Goal: Task Accomplishment & Management: Use online tool/utility

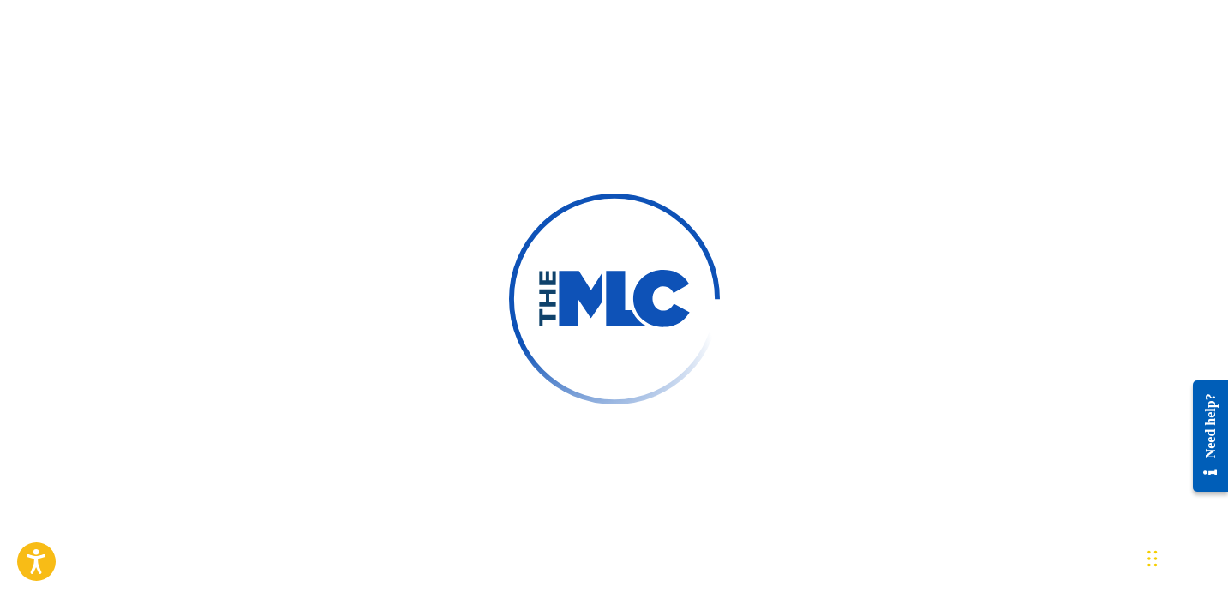
click at [1041, 246] on div at bounding box center [614, 299] width 1228 height 598
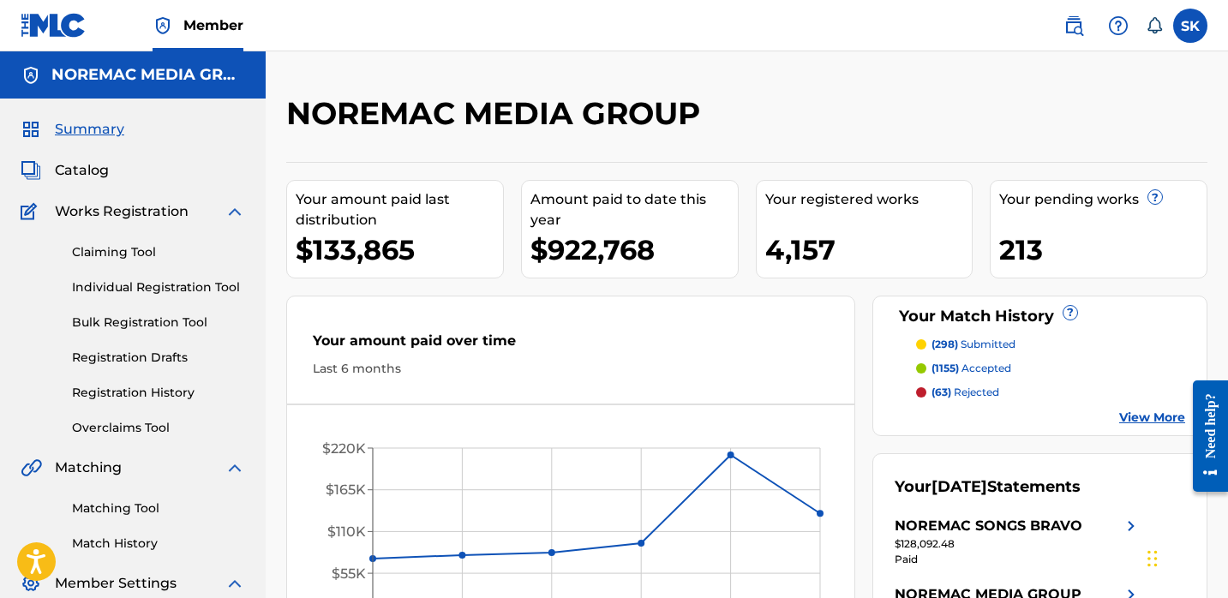
click at [1183, 33] on label at bounding box center [1190, 26] width 34 height 34
click at [1190, 26] on input "SK Samuel Kaplan skaplan@connectmusic.com Notification Preferences Profile Log …" at bounding box center [1190, 26] width 0 height 0
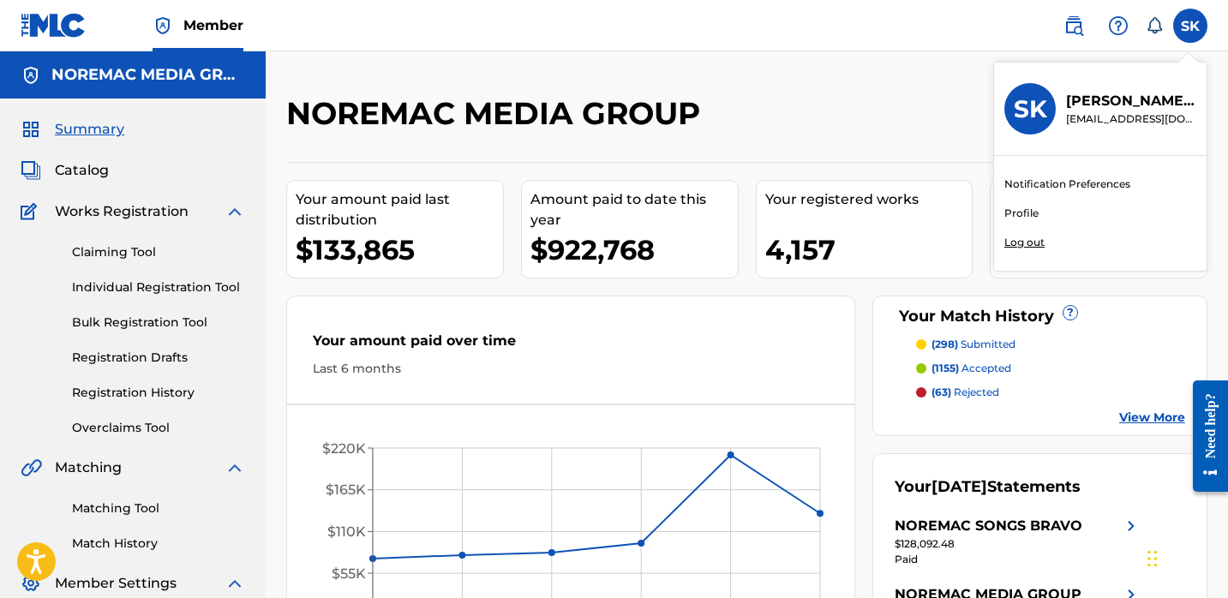
click at [1027, 243] on p "Log out" at bounding box center [1024, 242] width 40 height 15
click at [1190, 26] on input "SK Samuel Kaplan skaplan@connectmusic.com Notification Preferences Profile Log …" at bounding box center [1190, 26] width 0 height 0
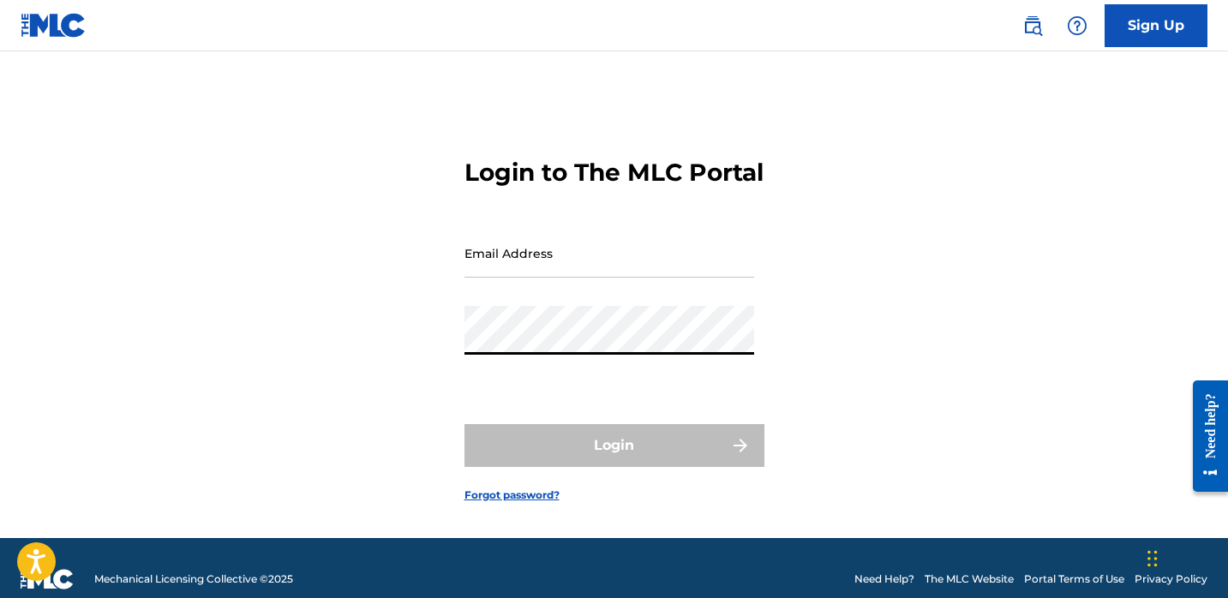
type input "[EMAIL_ADDRESS][DOMAIN_NAME]"
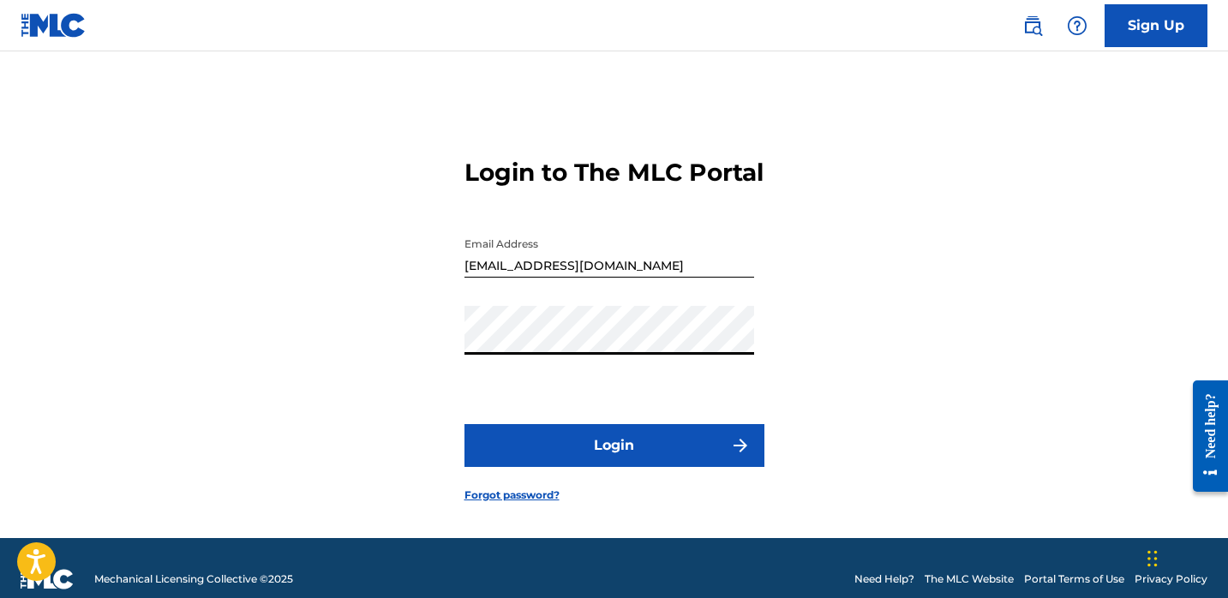
click at [646, 467] on button "Login" at bounding box center [614, 445] width 300 height 43
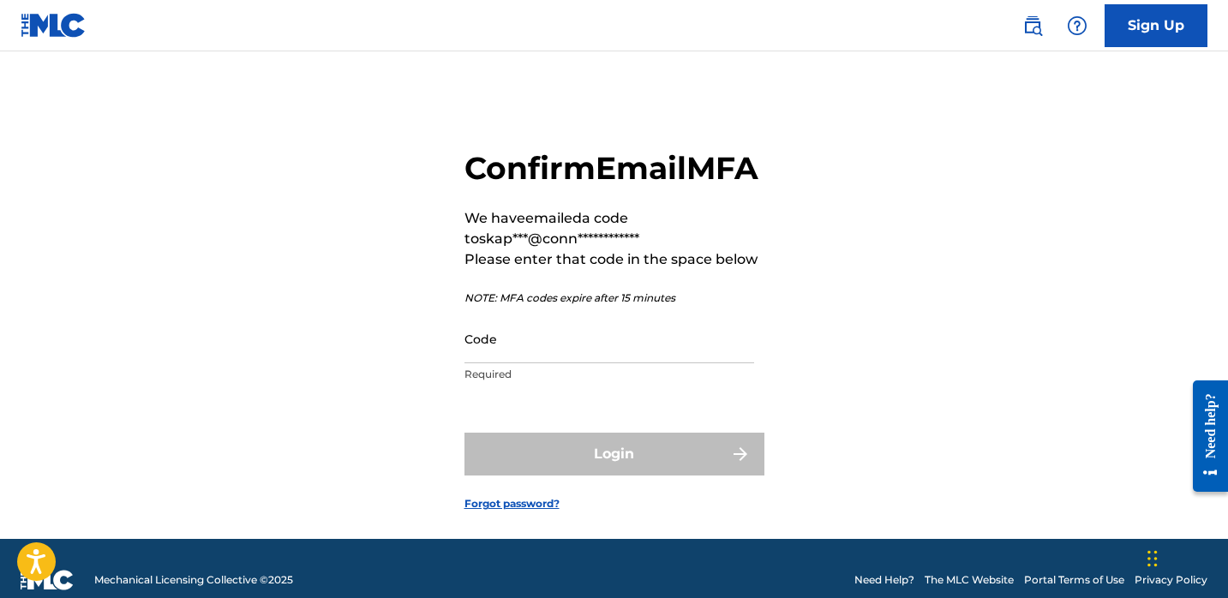
click at [591, 363] on input "Code" at bounding box center [609, 339] width 290 height 49
paste input "150879"
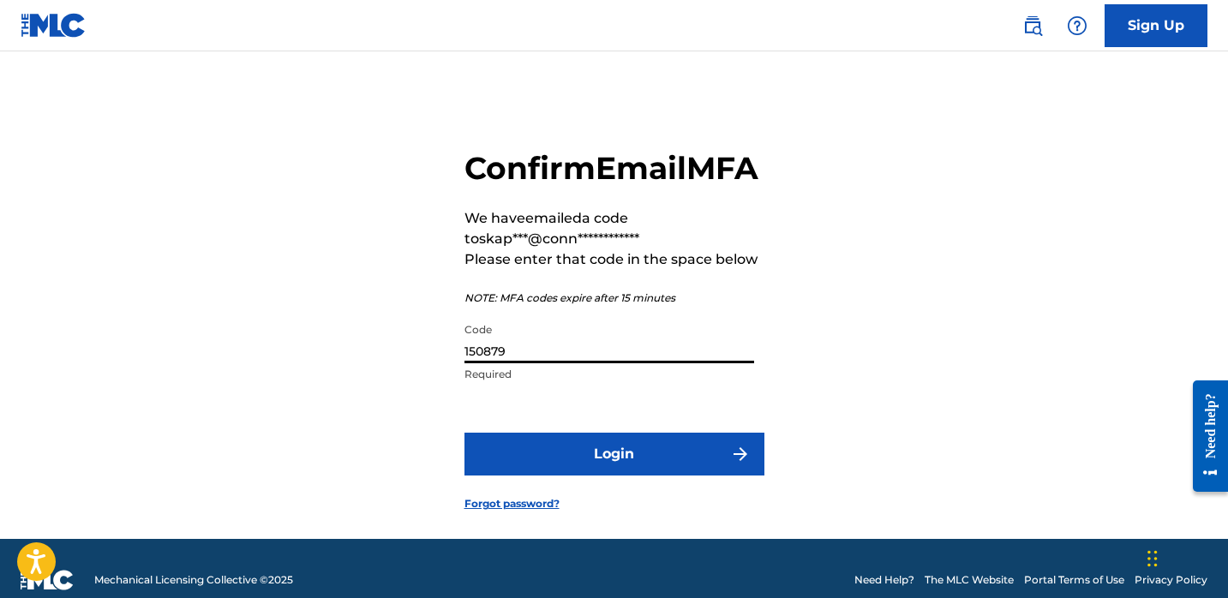
type input "150879"
click at [596, 467] on form "**********" at bounding box center [614, 316] width 300 height 445
click at [596, 476] on button "Login" at bounding box center [614, 454] width 300 height 43
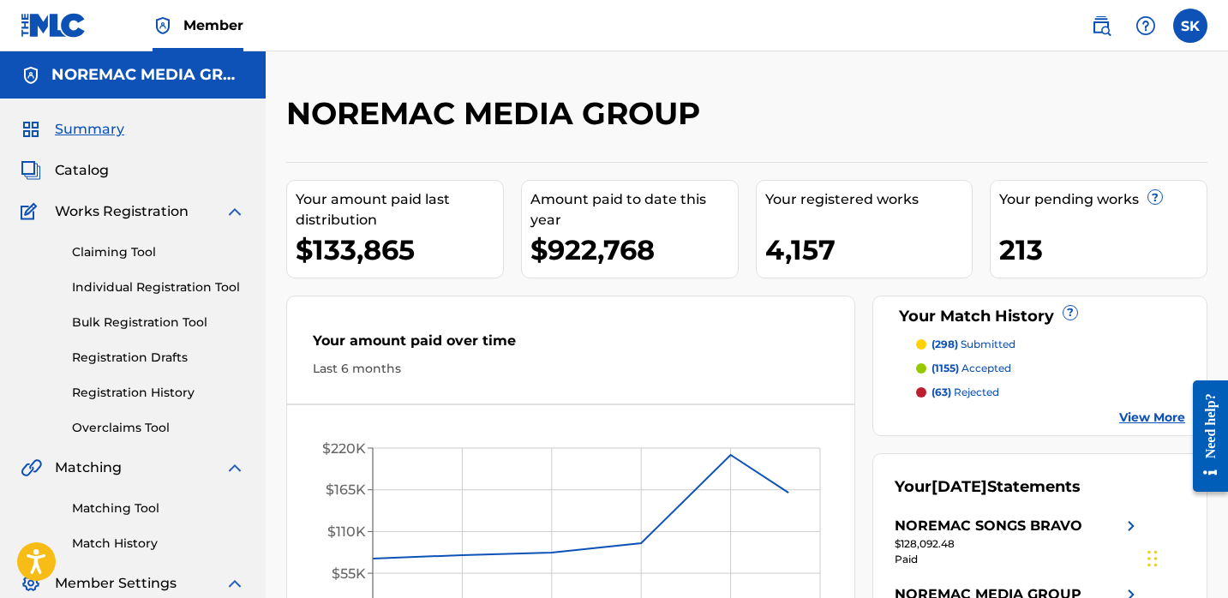
click at [184, 297] on div "Claiming Tool Individual Registration Tool Bulk Registration Tool Registration …" at bounding box center [133, 329] width 225 height 215
click at [184, 288] on link "Individual Registration Tool" at bounding box center [158, 288] width 173 height 18
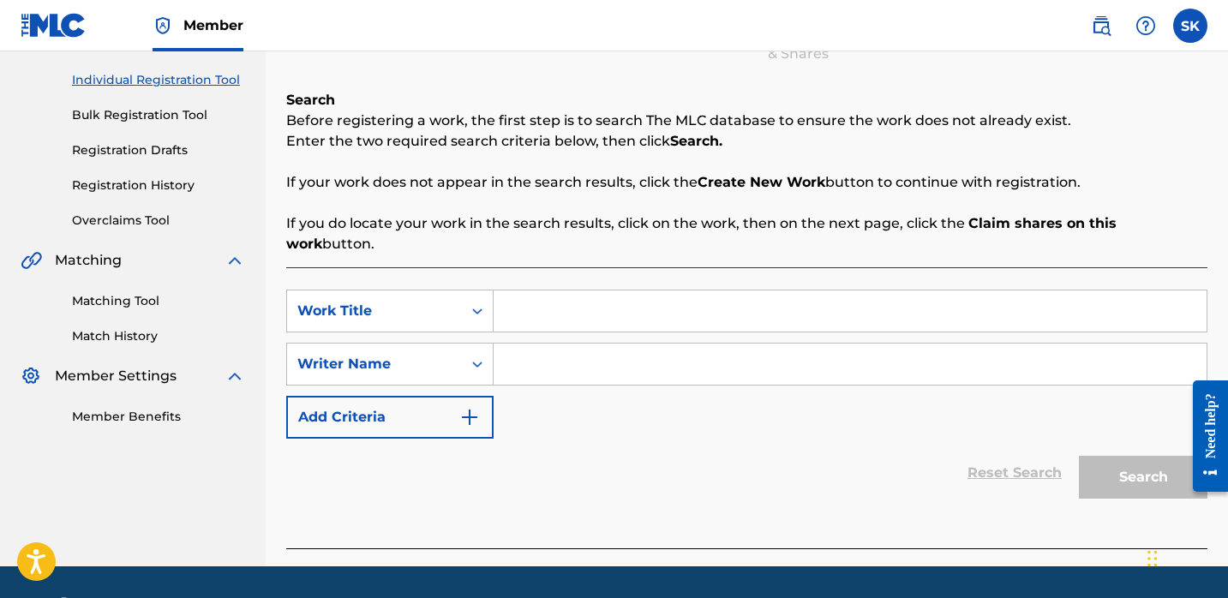
scroll to position [210, 0]
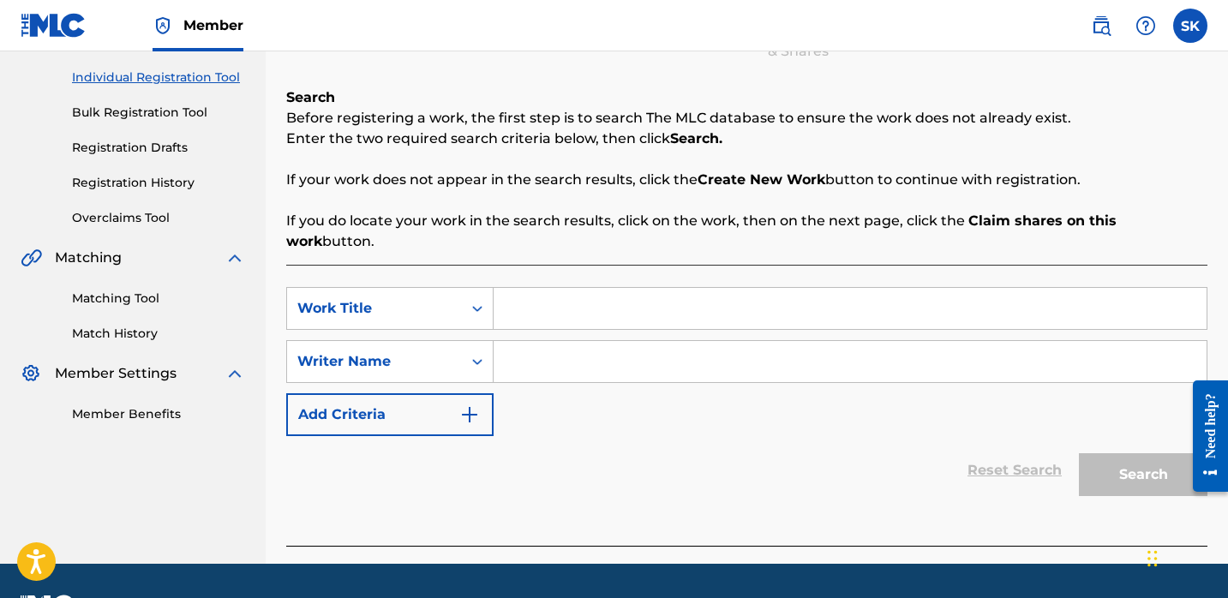
click at [579, 288] on input "Search Form" at bounding box center [850, 308] width 713 height 41
type input "when i'm gone"
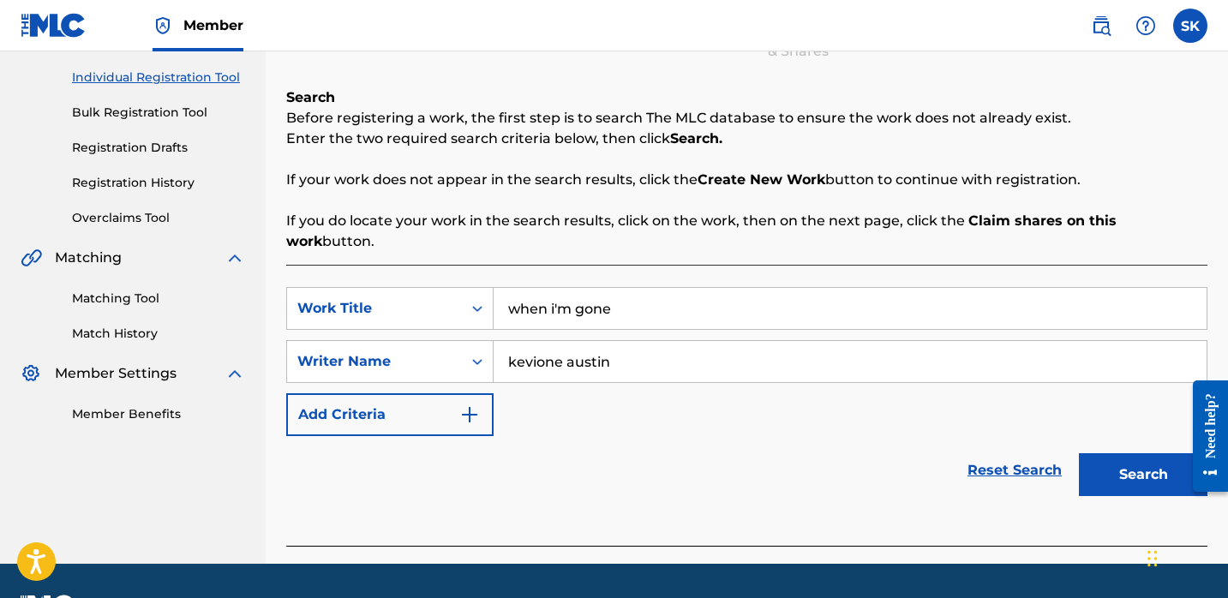
type input "kevione austin"
click at [1079, 453] on button "Search" at bounding box center [1143, 474] width 129 height 43
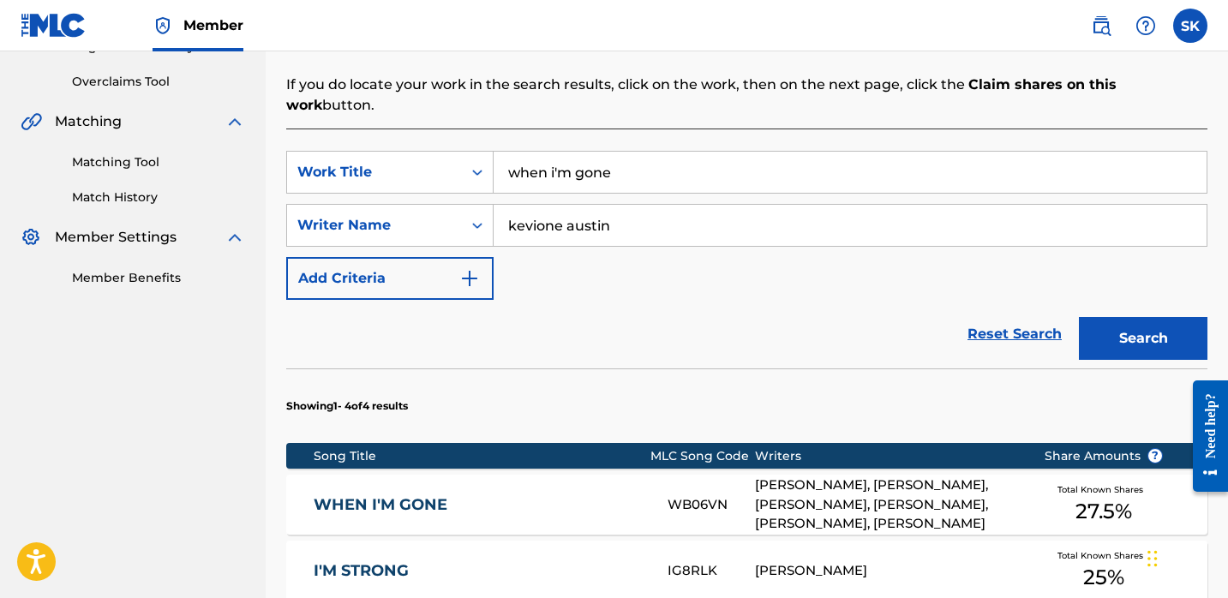
scroll to position [390, 0]
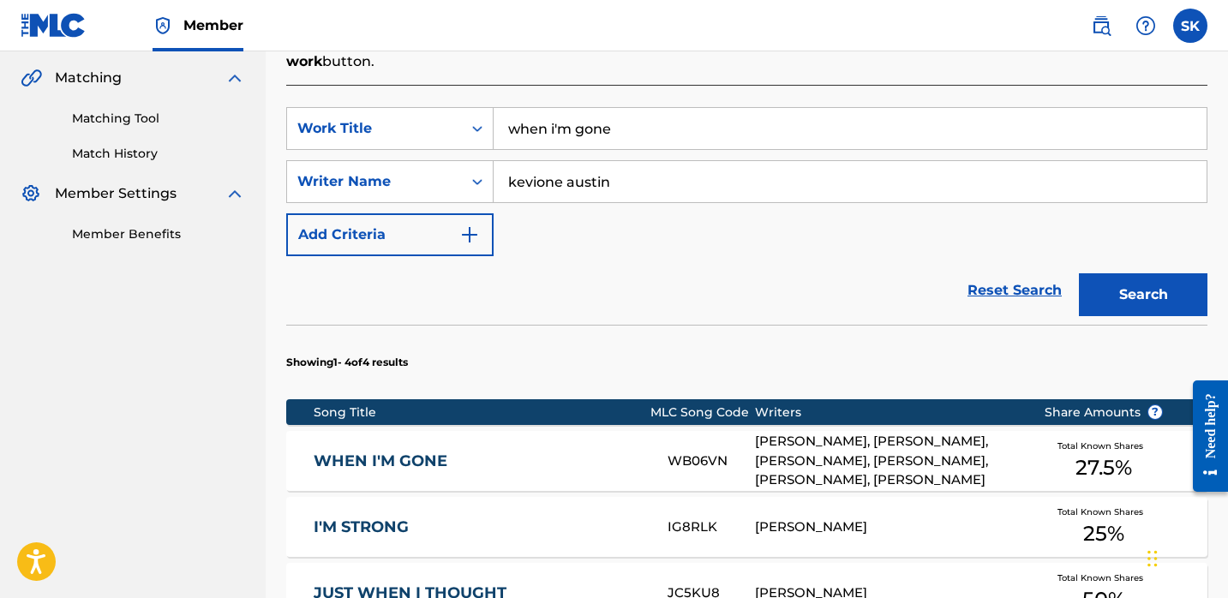
click at [558, 431] on div "WHEN I'M GONE WB06VN DANIEL NDUWIMANA, THOMAS HORTON, RASHAAD E GREEN, ETHAN HA…" at bounding box center [746, 461] width 921 height 60
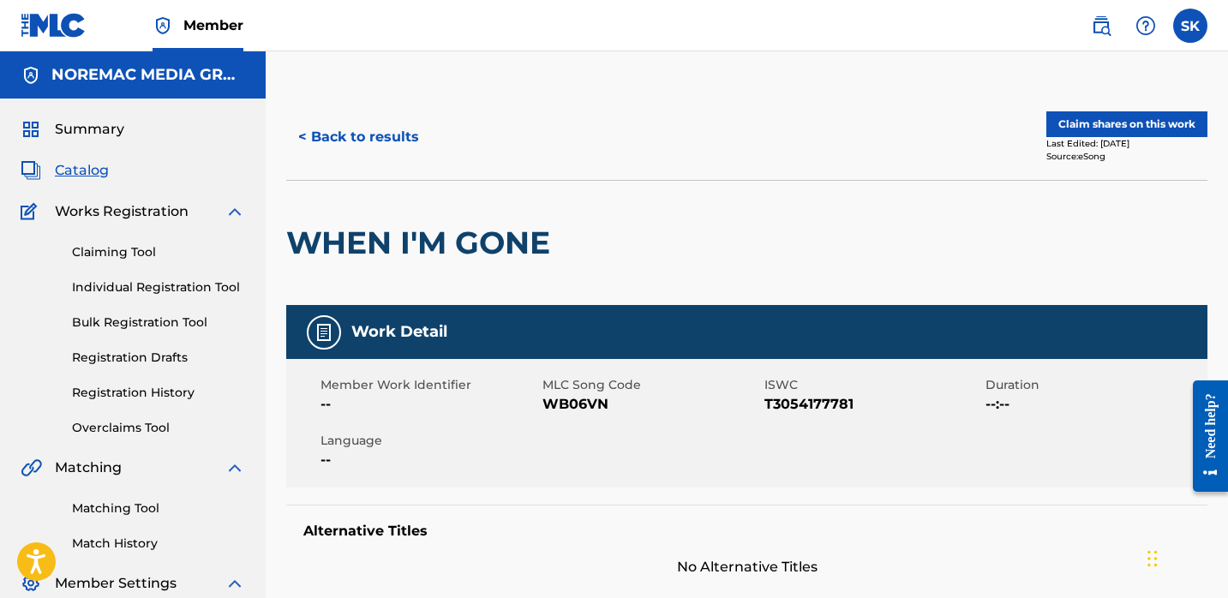
click at [321, 121] on button "< Back to results" at bounding box center [358, 137] width 145 height 43
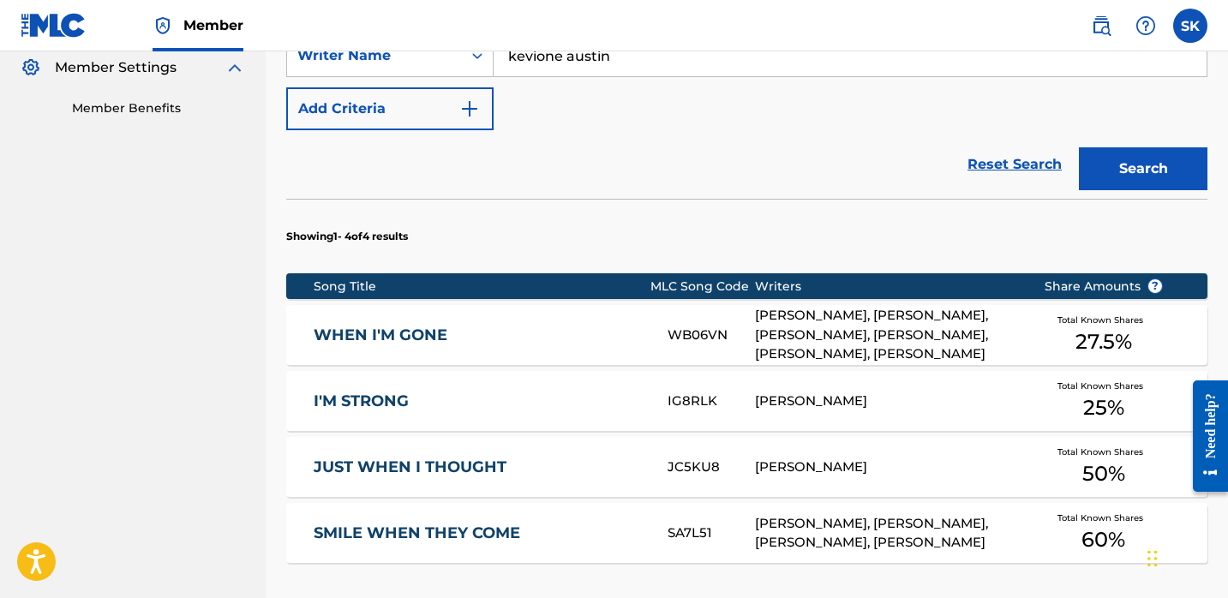
scroll to position [87, 0]
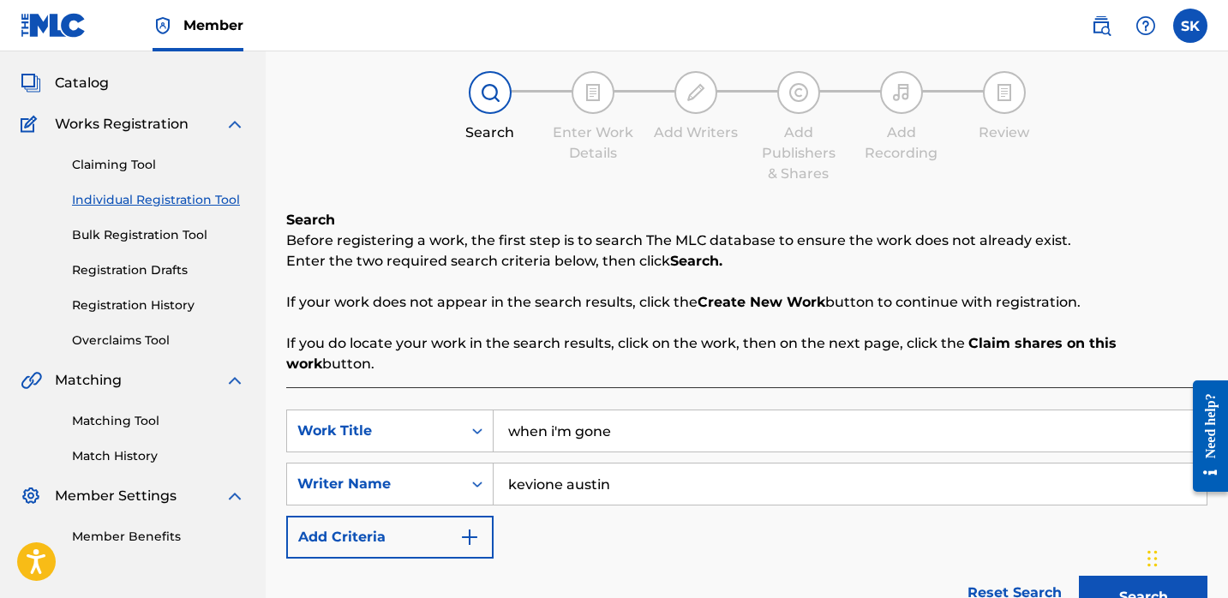
click at [596, 411] on input "when i'm gone" at bounding box center [850, 430] width 713 height 41
type input "fear of god"
click at [1079, 576] on button "Search" at bounding box center [1143, 597] width 129 height 43
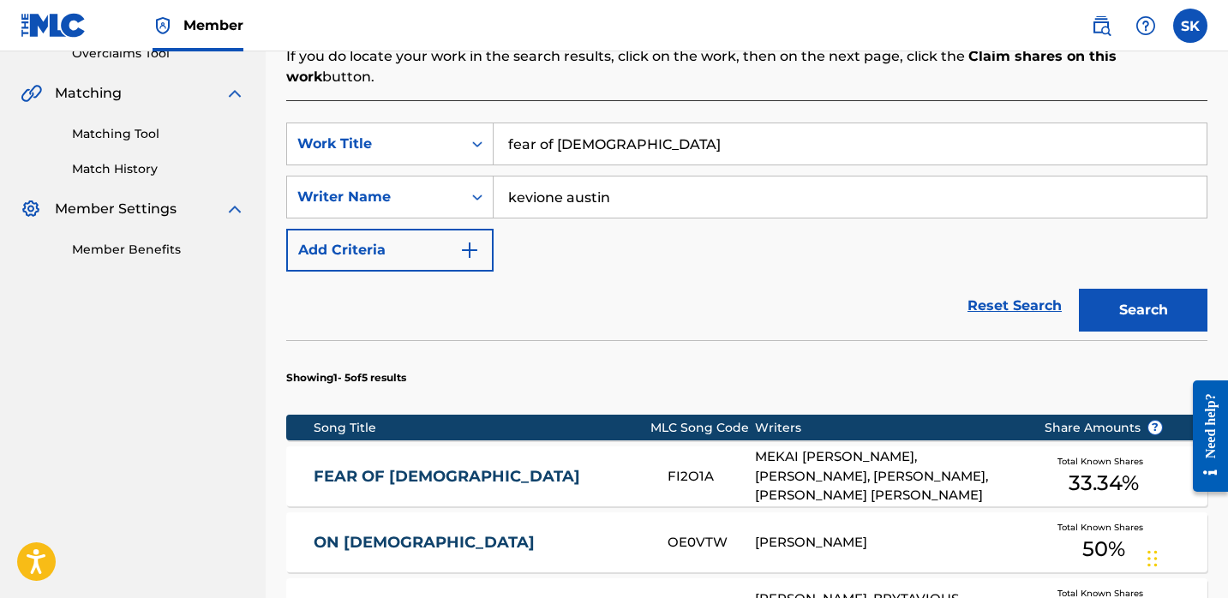
scroll to position [426, 0]
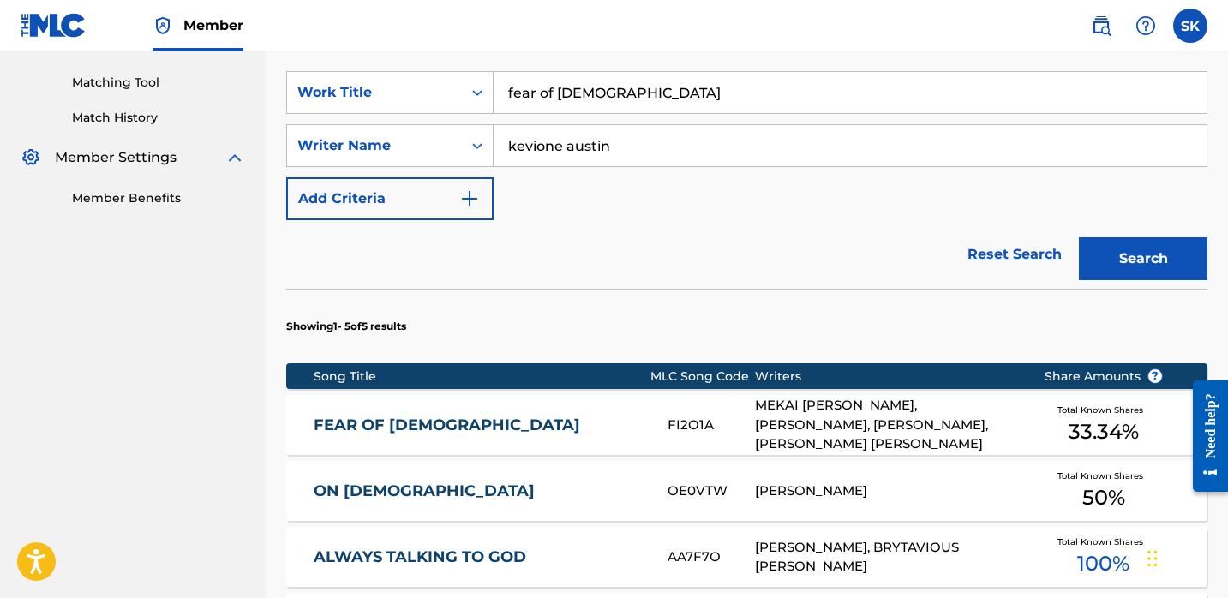
click at [627, 416] on link "FEAR OF GOD" at bounding box center [479, 426] width 331 height 20
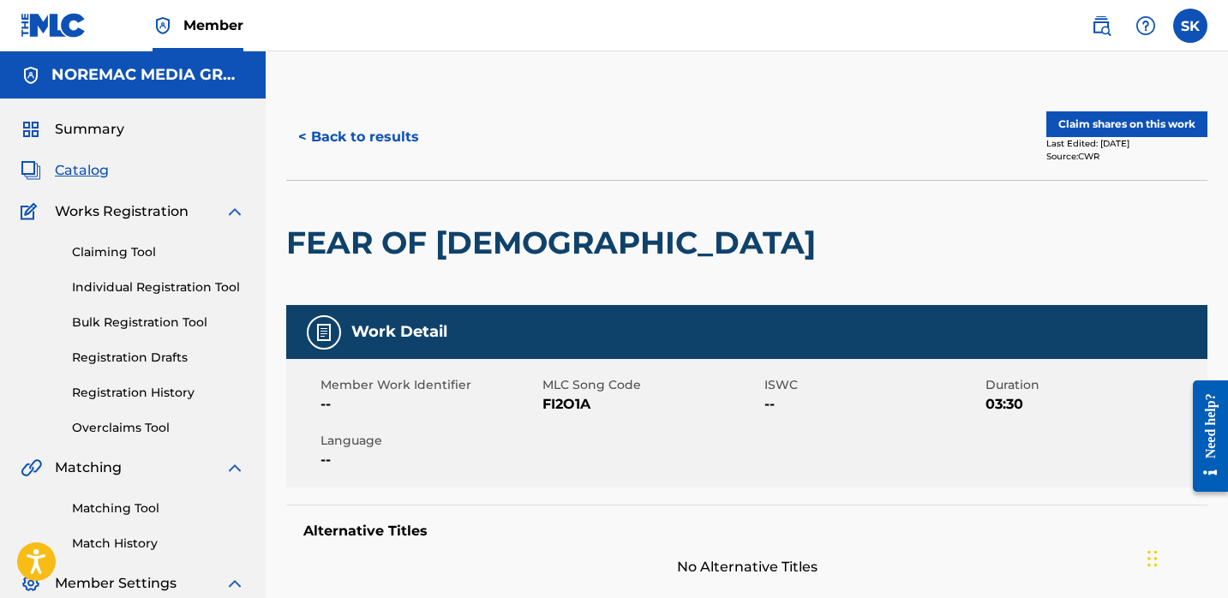
click at [374, 142] on button "< Back to results" at bounding box center [358, 137] width 145 height 43
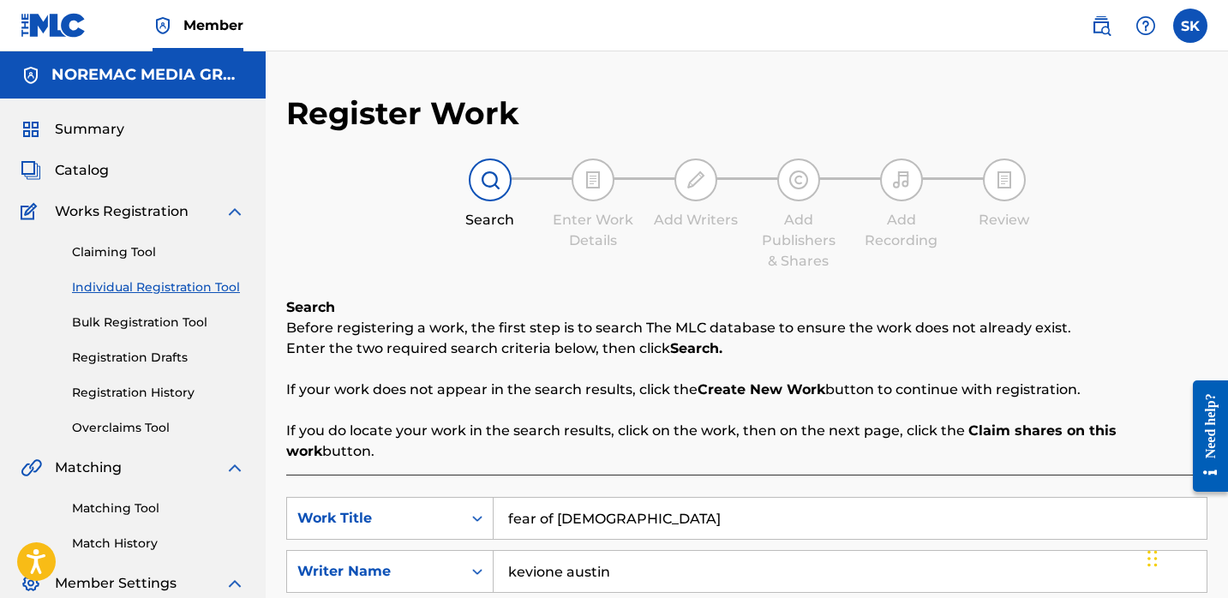
scroll to position [183, 0]
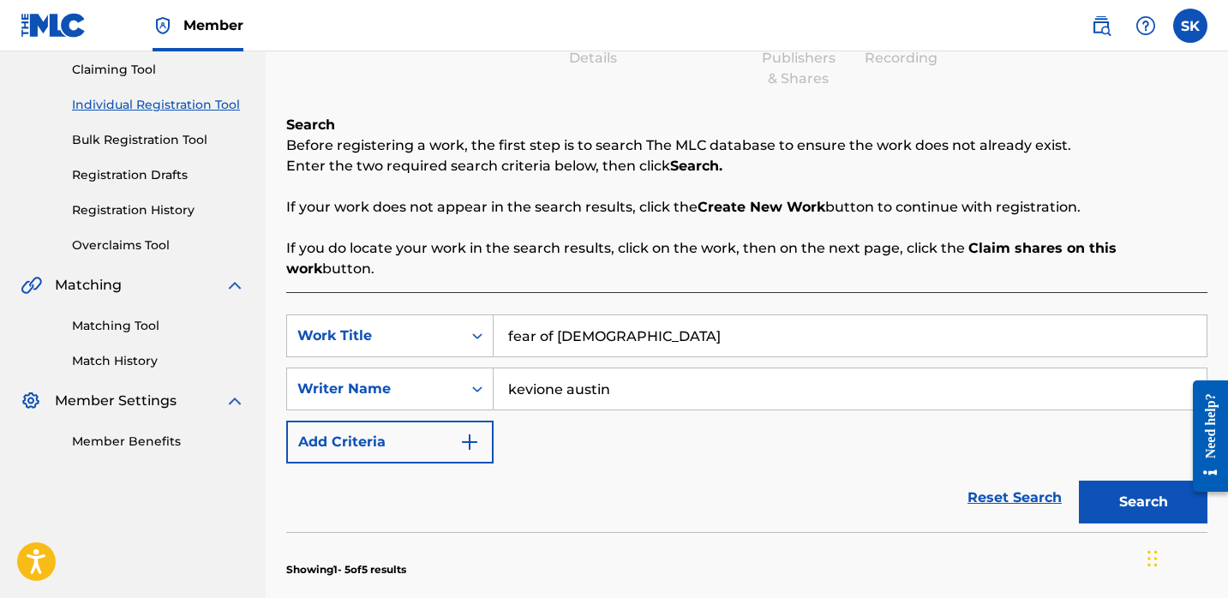
click at [791, 315] on input "fear of god" at bounding box center [850, 335] width 713 height 41
click at [1079, 481] on button "Search" at bounding box center [1143, 502] width 129 height 43
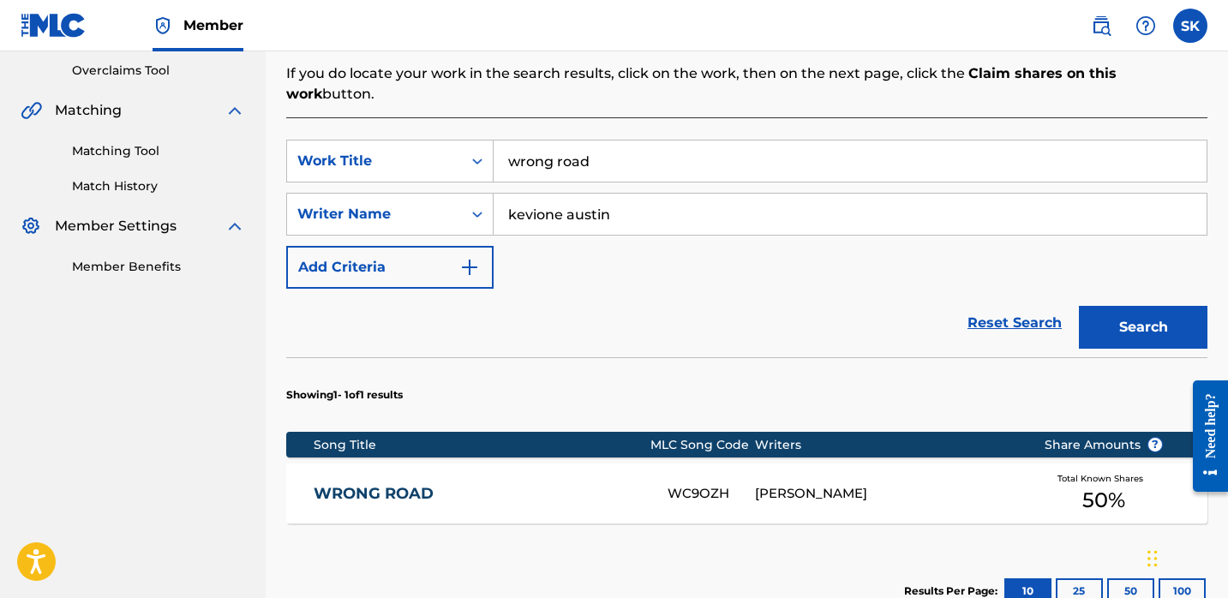
scroll to position [355, 0]
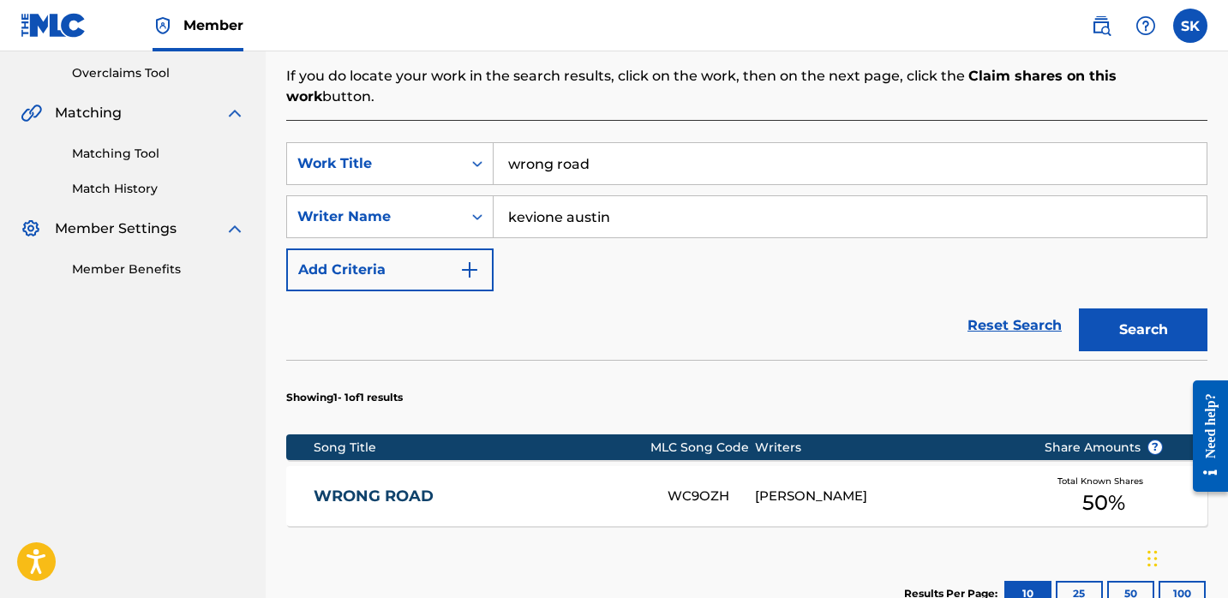
click at [591, 145] on input "wrong road" at bounding box center [850, 163] width 713 height 41
click at [612, 144] on input "wrong road" at bounding box center [850, 163] width 713 height 41
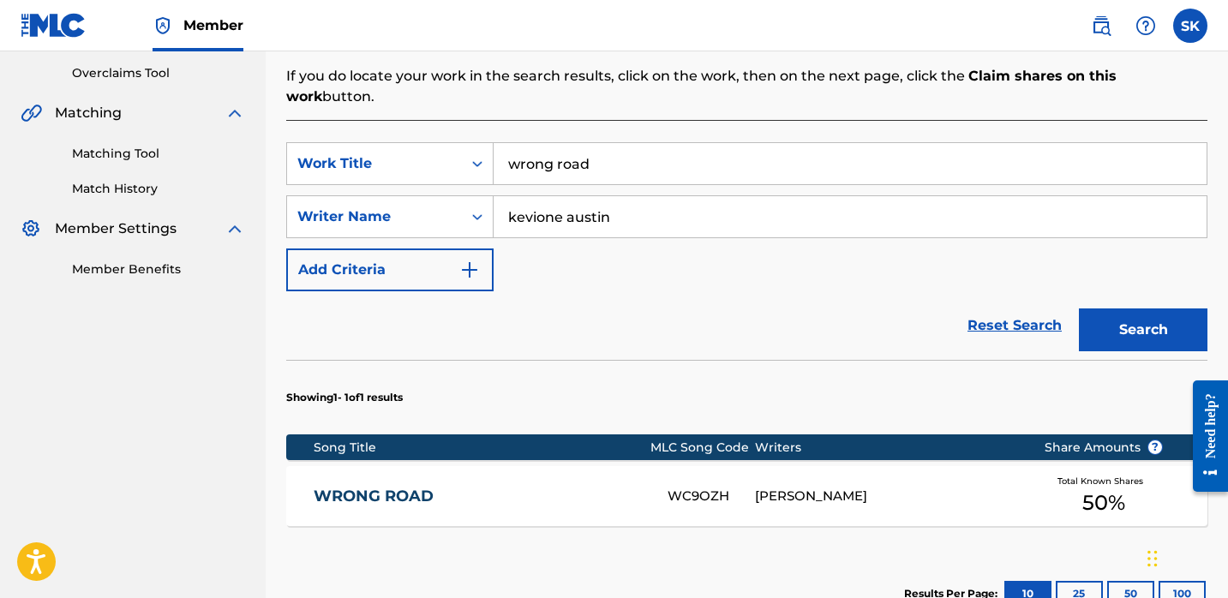
click at [612, 144] on input "wrong road" at bounding box center [850, 163] width 713 height 41
type input "wake up early"
click at [1079, 309] on button "Search" at bounding box center [1143, 330] width 129 height 43
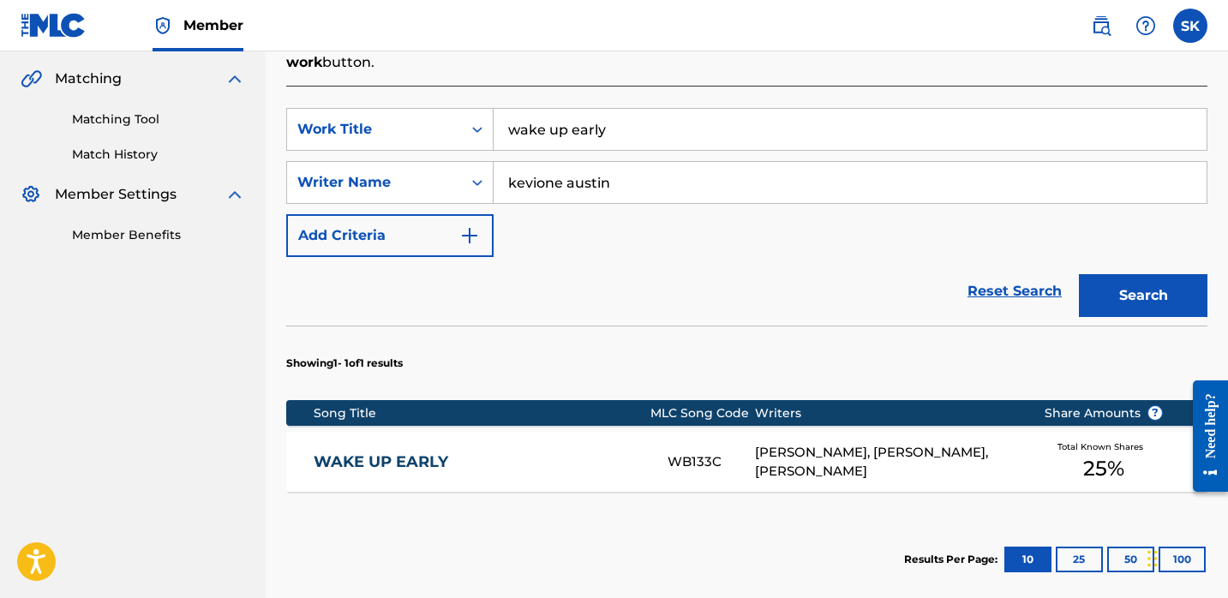
scroll to position [395, 0]
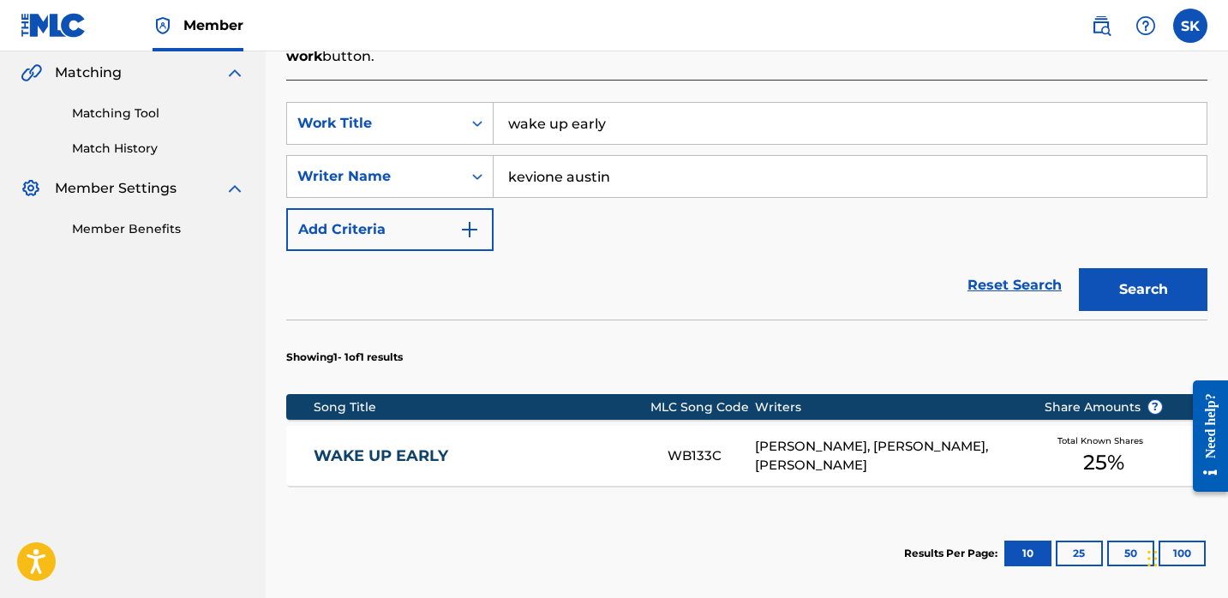
click at [671, 251] on div "Reset Search Search" at bounding box center [746, 285] width 921 height 69
click at [880, 251] on div "Reset Search Search" at bounding box center [746, 285] width 921 height 69
click at [621, 446] on link "WAKE UP EARLY" at bounding box center [479, 456] width 331 height 20
